Goal: Task Accomplishment & Management: Manage account settings

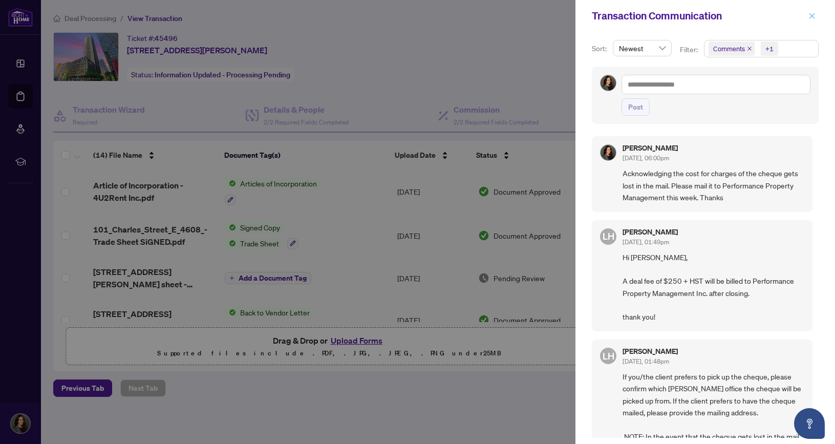
click at [814, 14] on icon "close" at bounding box center [811, 15] width 7 height 7
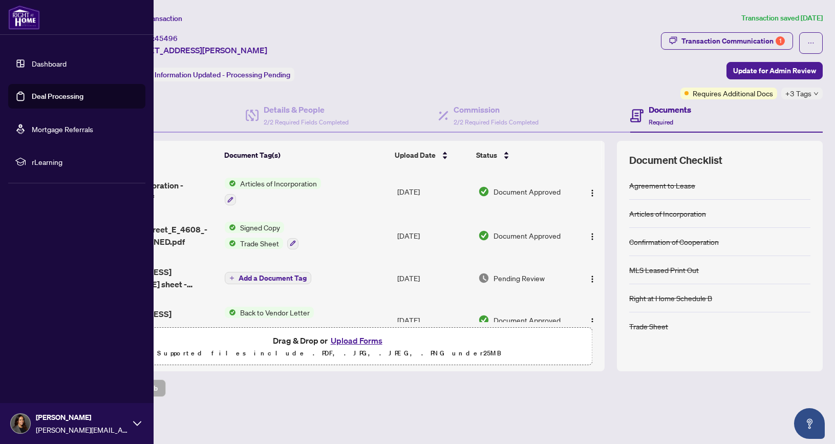
click at [68, 98] on link "Deal Processing" at bounding box center [58, 96] width 52 height 9
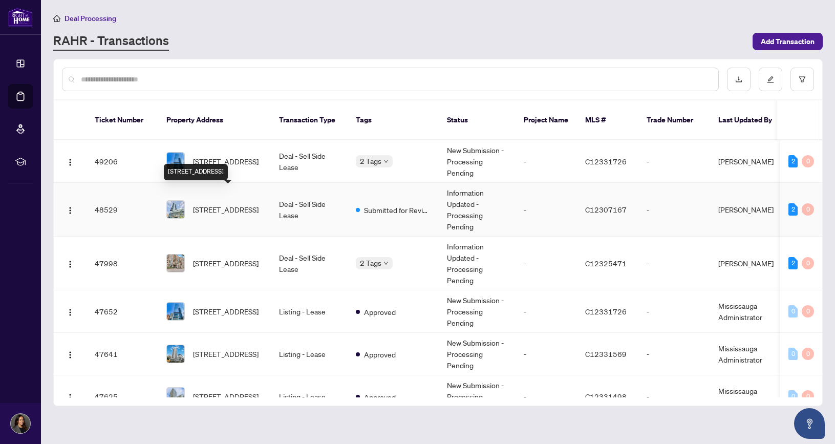
click at [246, 204] on span "[STREET_ADDRESS]" at bounding box center [226, 209] width 66 height 11
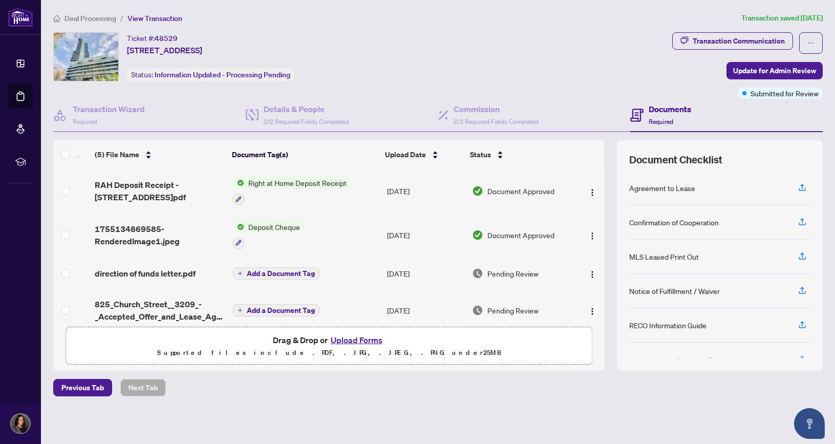
click at [290, 182] on span "Right at Home Deposit Receipt" at bounding box center [297, 182] width 106 height 11
click at [286, 231] on span "Right at Home Deposit Receipt" at bounding box center [296, 233] width 106 height 11
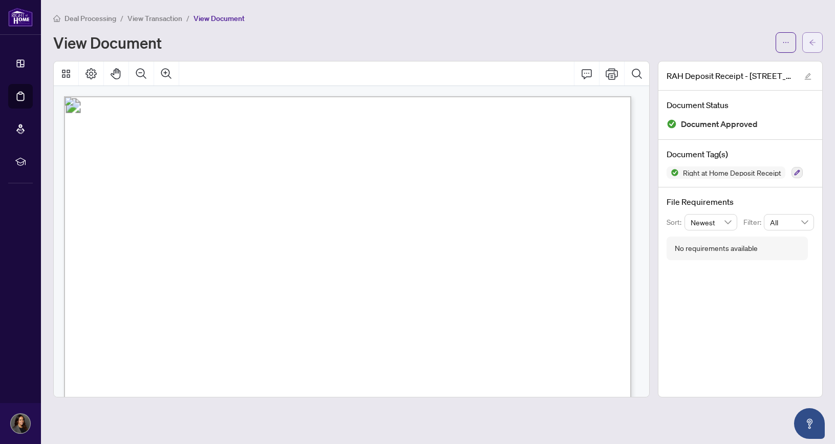
click at [811, 42] on icon "arrow-left" at bounding box center [812, 42] width 7 height 7
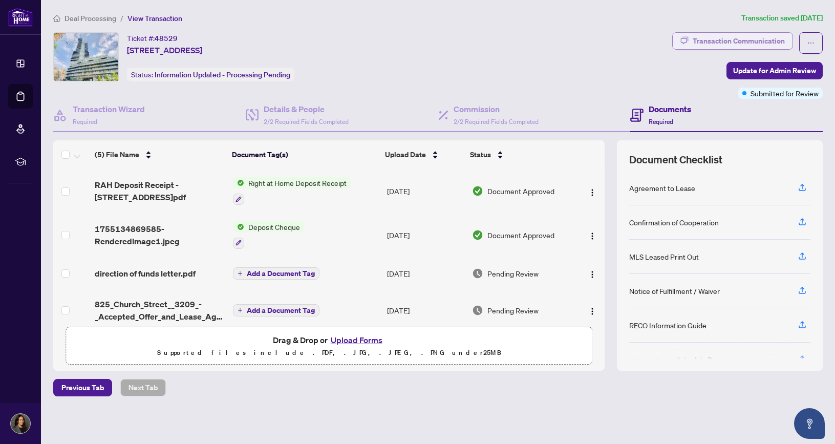
click at [726, 44] on div "Transaction Communication" at bounding box center [739, 41] width 92 height 16
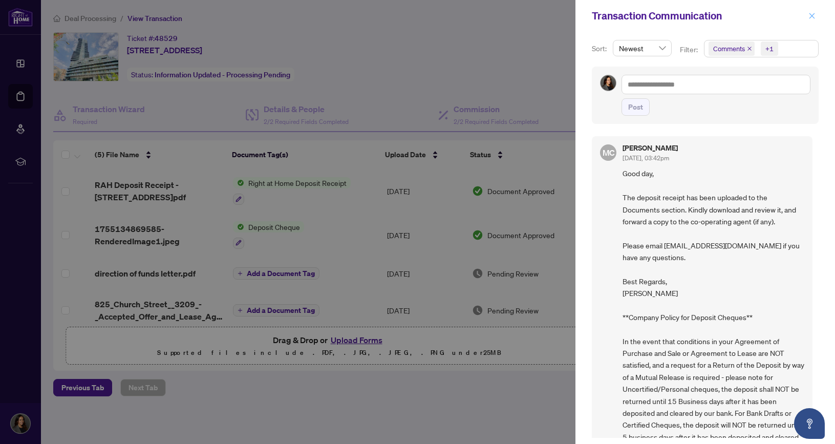
click at [812, 15] on icon "close" at bounding box center [812, 16] width 6 height 6
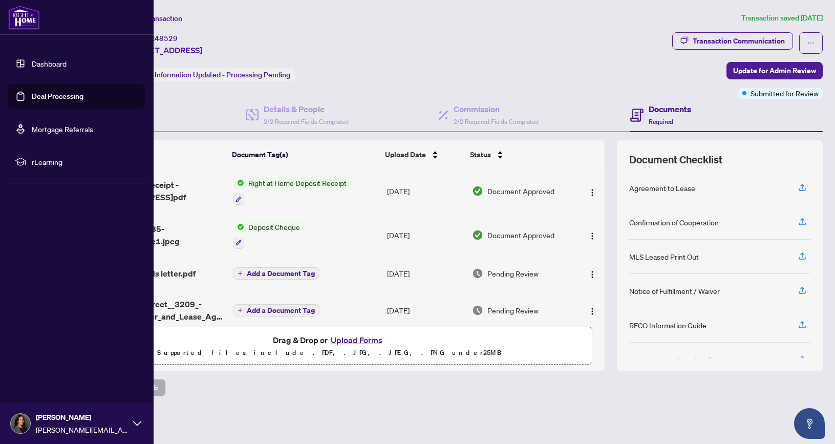
click at [47, 97] on link "Deal Processing" at bounding box center [58, 96] width 52 height 9
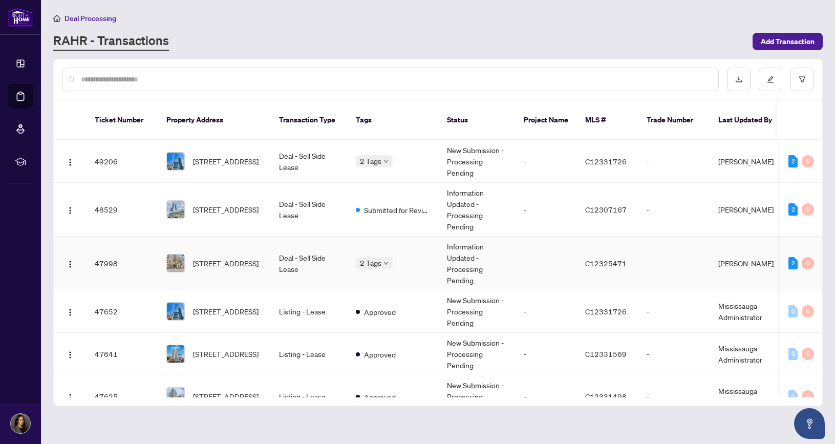
click at [330, 243] on td "Deal - Sell Side Lease" at bounding box center [309, 263] width 77 height 54
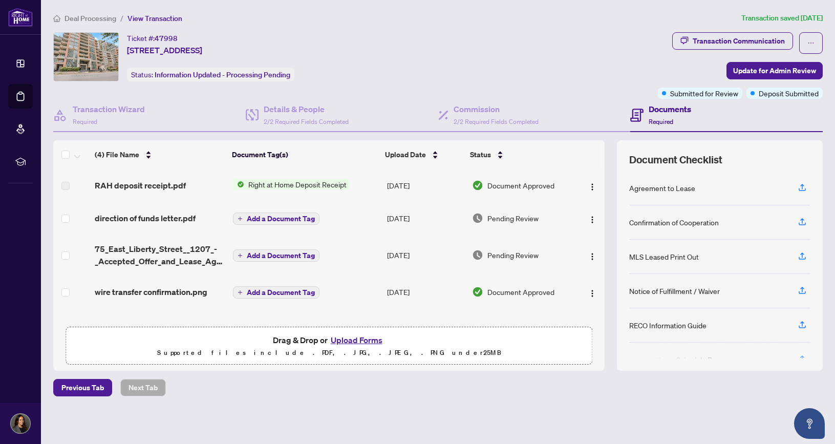
click at [287, 184] on span "Right at Home Deposit Receipt" at bounding box center [297, 184] width 106 height 11
click at [282, 220] on span "Right at Home Deposit Receipt" at bounding box center [296, 218] width 106 height 11
click at [318, 219] on span "Right at Home Deposit Receipt" at bounding box center [296, 218] width 106 height 11
click at [726, 39] on div "Transaction Communication" at bounding box center [739, 41] width 92 height 16
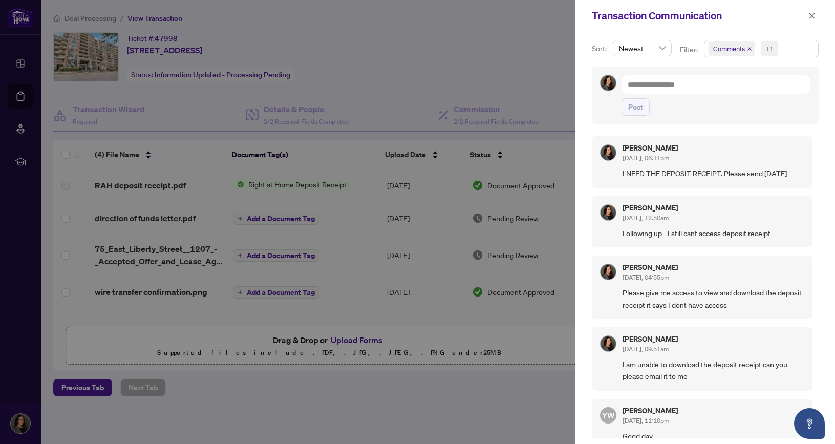
click at [411, 76] on div at bounding box center [417, 222] width 835 height 444
click at [812, 16] on icon "close" at bounding box center [812, 16] width 6 height 6
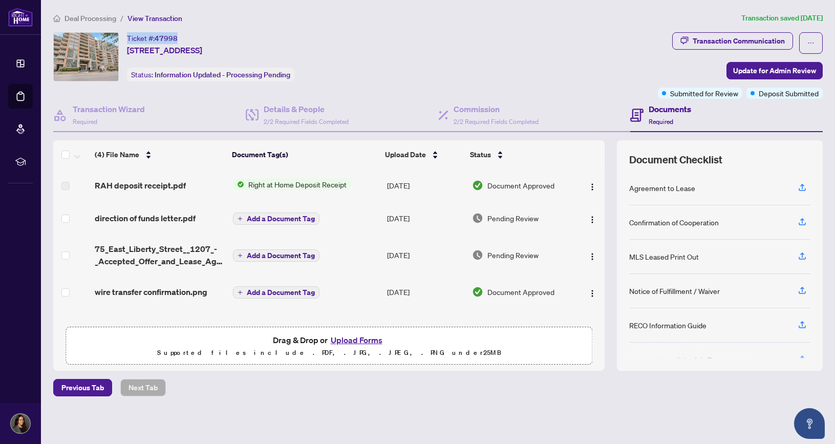
drag, startPoint x: 178, startPoint y: 38, endPoint x: 128, endPoint y: 38, distance: 49.7
click at [128, 38] on div "Ticket #: 47998" at bounding box center [152, 38] width 51 height 12
copy div "Ticket #: 47998"
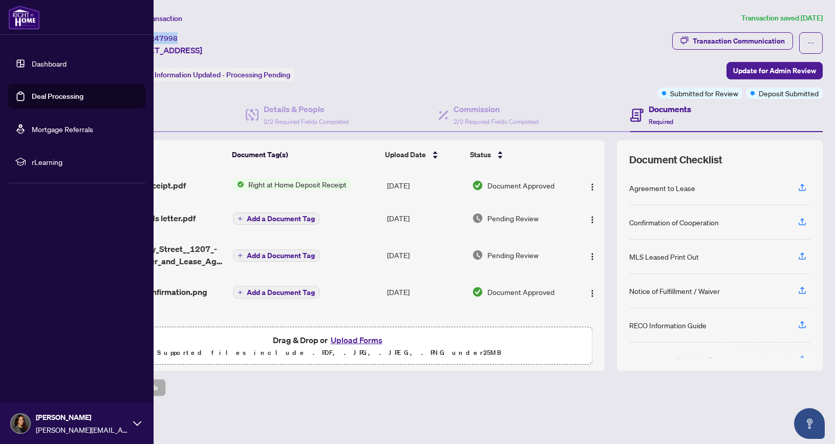
click at [55, 92] on link "Deal Processing" at bounding box center [58, 96] width 52 height 9
